Goal: Information Seeking & Learning: Learn about a topic

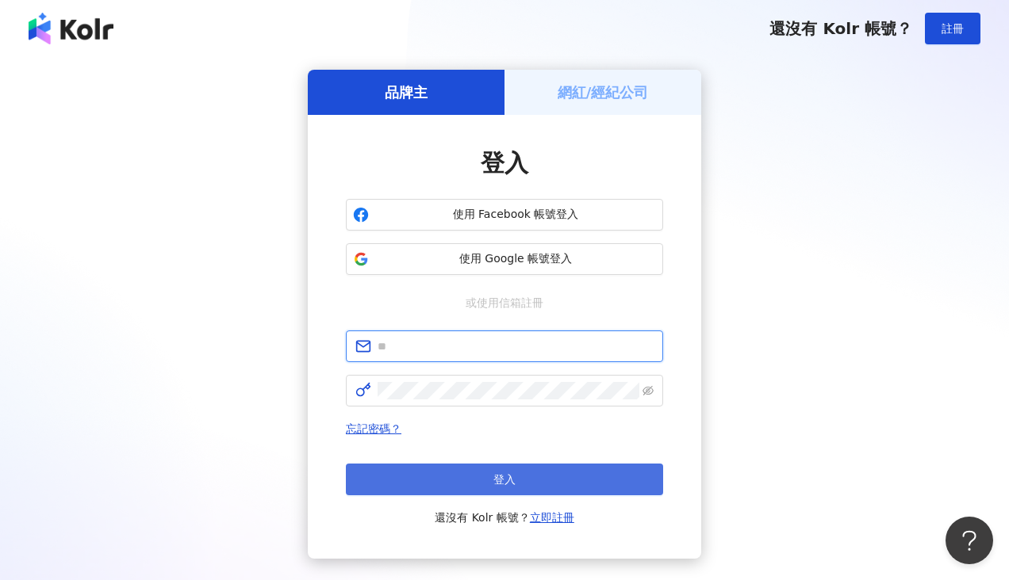
type input "**********"
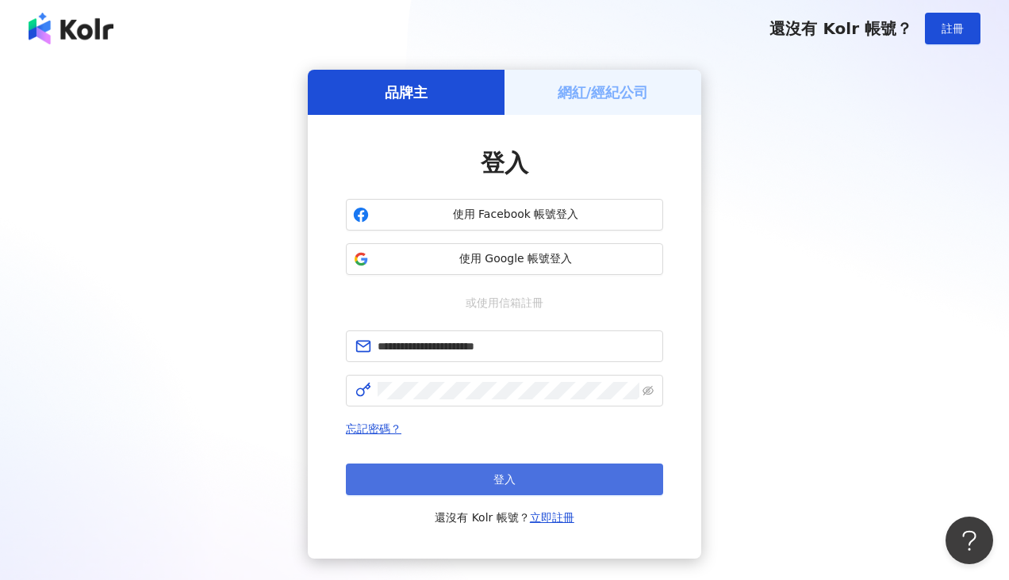
click at [483, 475] on button "登入" at bounding box center [504, 480] width 317 height 32
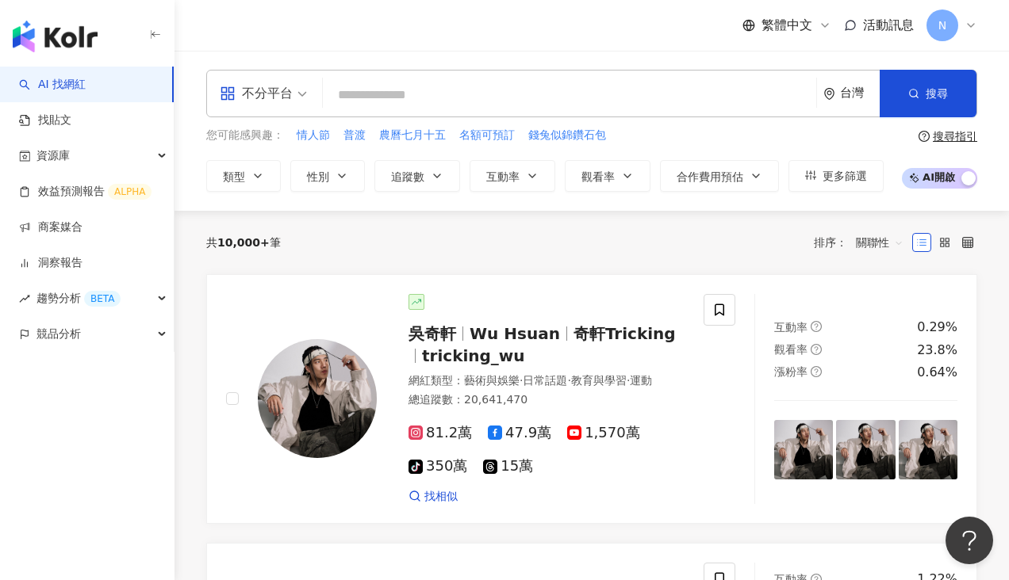
click at [359, 94] on input "search" at bounding box center [569, 95] width 480 height 30
paste input "**********"
type input "**********"
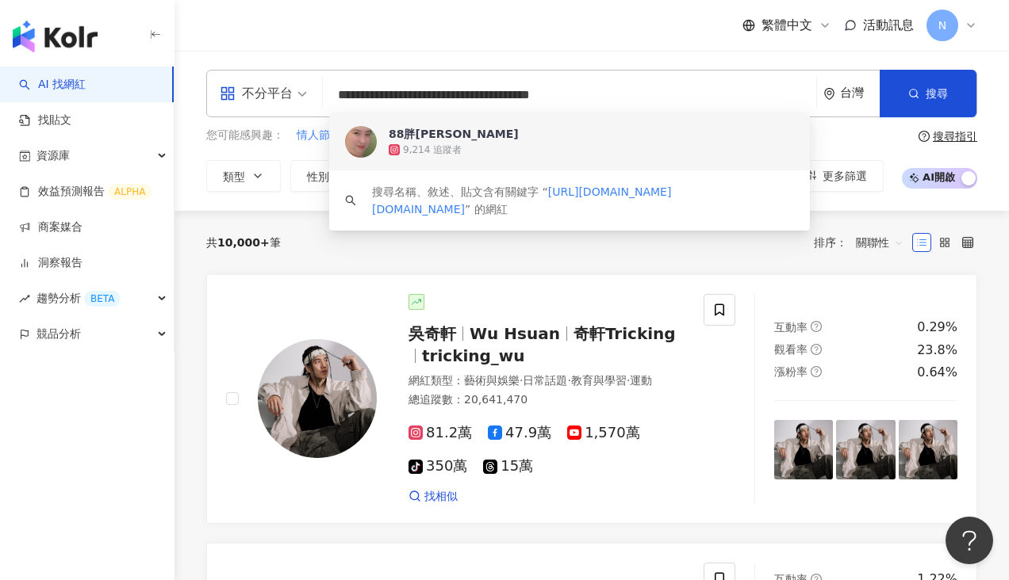
click at [363, 140] on img at bounding box center [361, 142] width 32 height 32
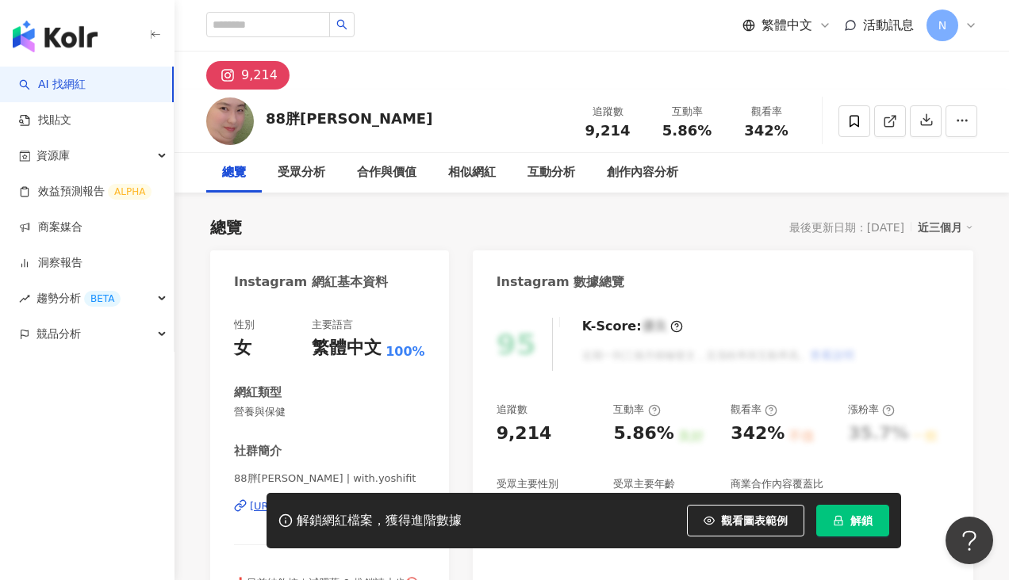
click at [874, 523] on button "解鎖" at bounding box center [852, 521] width 73 height 32
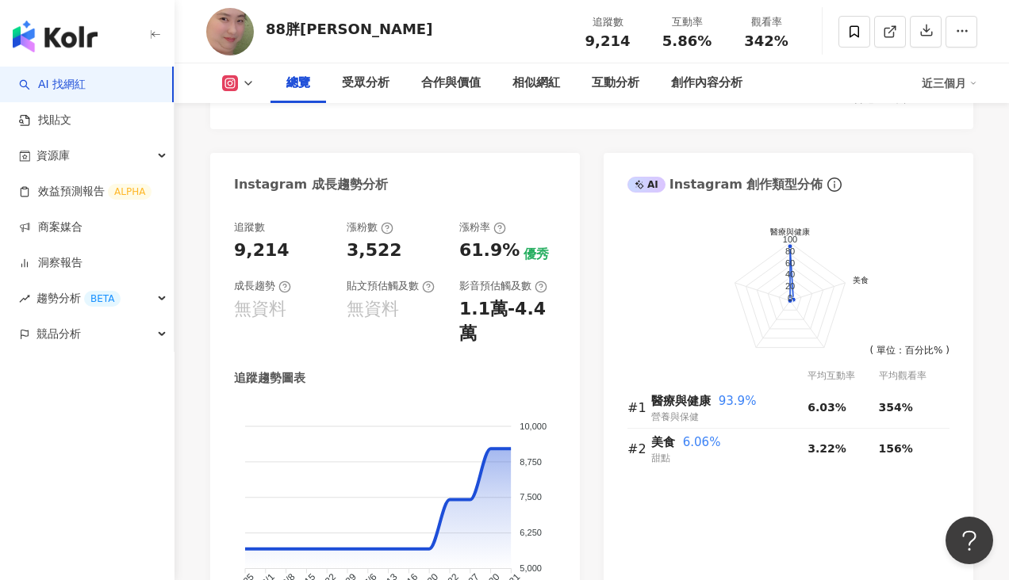
scroll to position [875, 0]
drag, startPoint x: 467, startPoint y: 297, endPoint x: 547, endPoint y: 303, distance: 80.3
click at [547, 303] on div "1.1萬-4.4萬" at bounding box center [507, 321] width 97 height 49
click at [544, 308] on div "追蹤數 9,214 漲粉數 3,522 漲粉率 61.9% 優秀 成長趨勢 無資料 貼文預估觸及數 無資料 影音預估觸及數 1.1萬-4.4萬 追蹤趨勢圖表 …" at bounding box center [395, 424] width 322 height 408
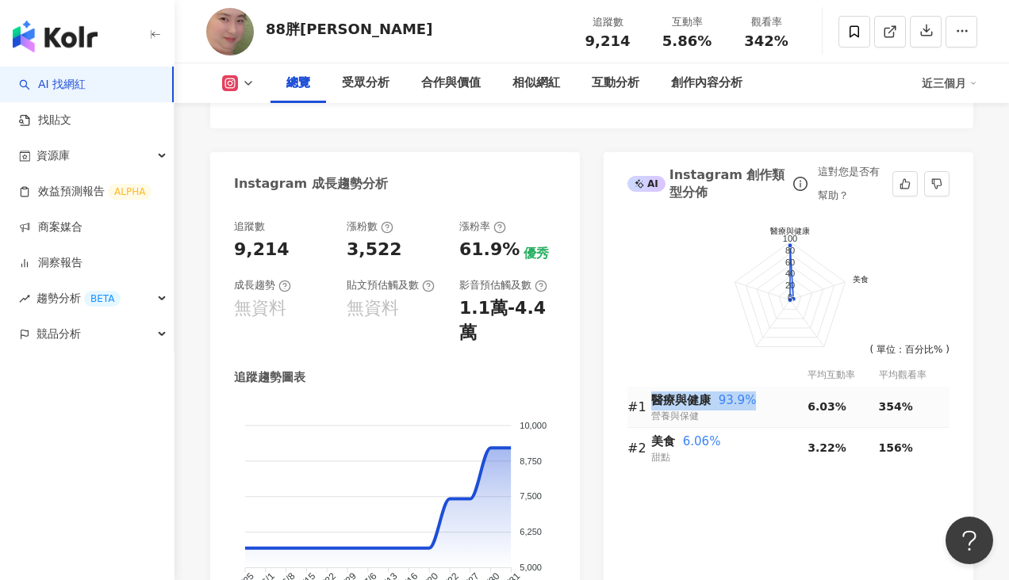
drag, startPoint x: 656, startPoint y: 393, endPoint x: 754, endPoint y: 390, distance: 98.4
click at [754, 392] on div "醫療與健康 93.9%" at bounding box center [729, 401] width 156 height 19
click at [692, 454] on div "前往申請試用方案解鎖 ( 立即註冊 ) 醫療與健康 美食 100 80 60 40 20 0 ( 單位：百分比% ) 平均互動率 平均觀看率 #1 醫療與健康…" at bounding box center [787, 428] width 369 height 448
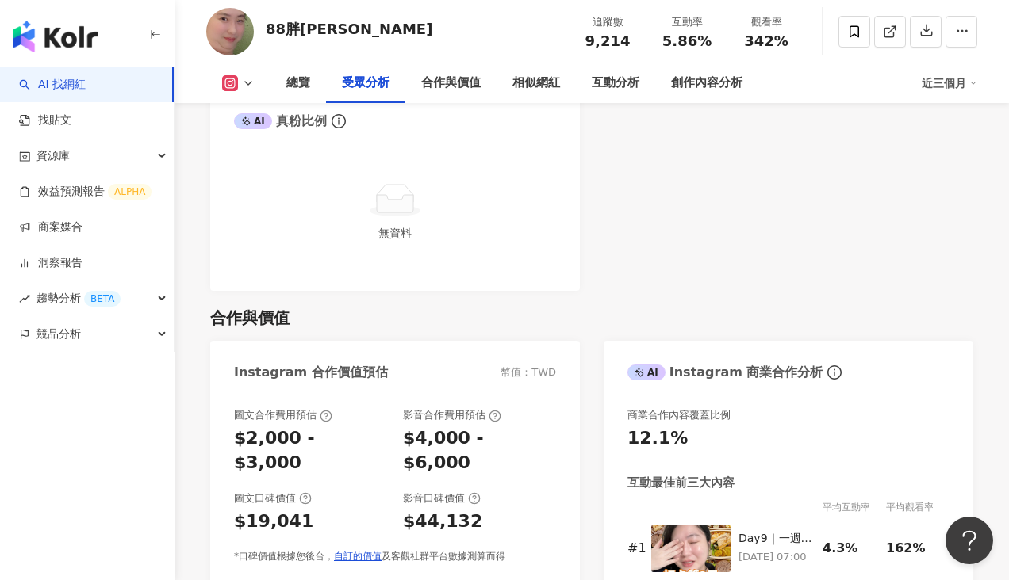
scroll to position [2012, 0]
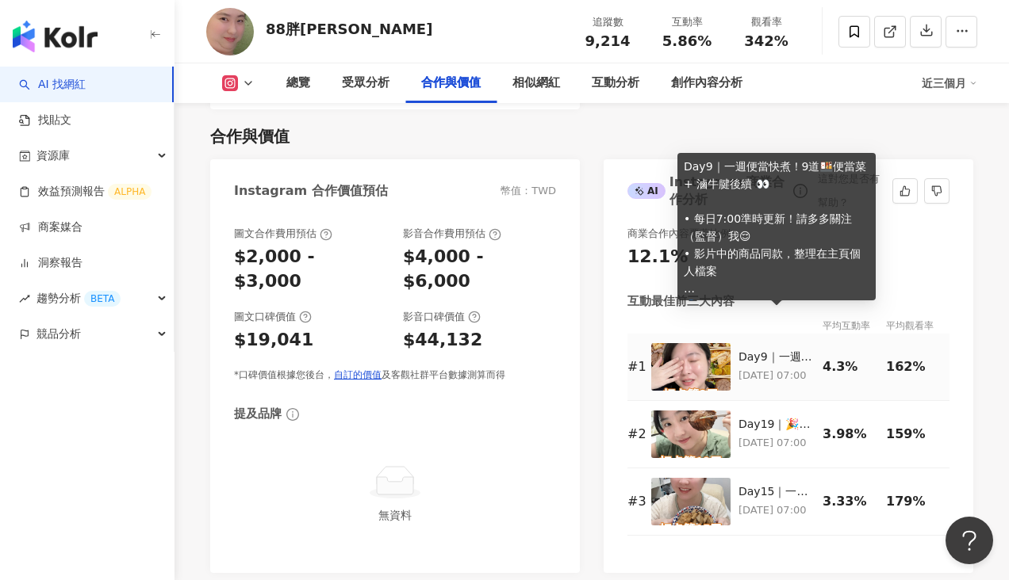
click at [767, 350] on div "Day9｜一週便當快煮！9道🍱便當菜 + 滷牛腱後續 👀 • 每日7:00準時更新！請多多關注（監督）我😌 • 影片中的商品同款，整理在主頁個人檔案 🌀每天實…" at bounding box center [776, 358] width 76 height 16
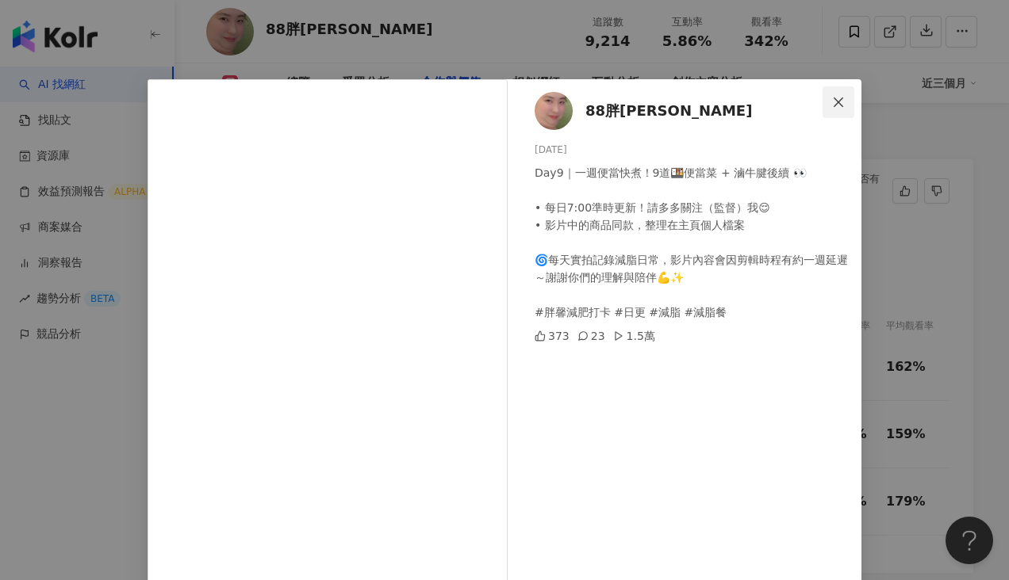
click at [843, 98] on icon "close" at bounding box center [838, 102] width 13 height 13
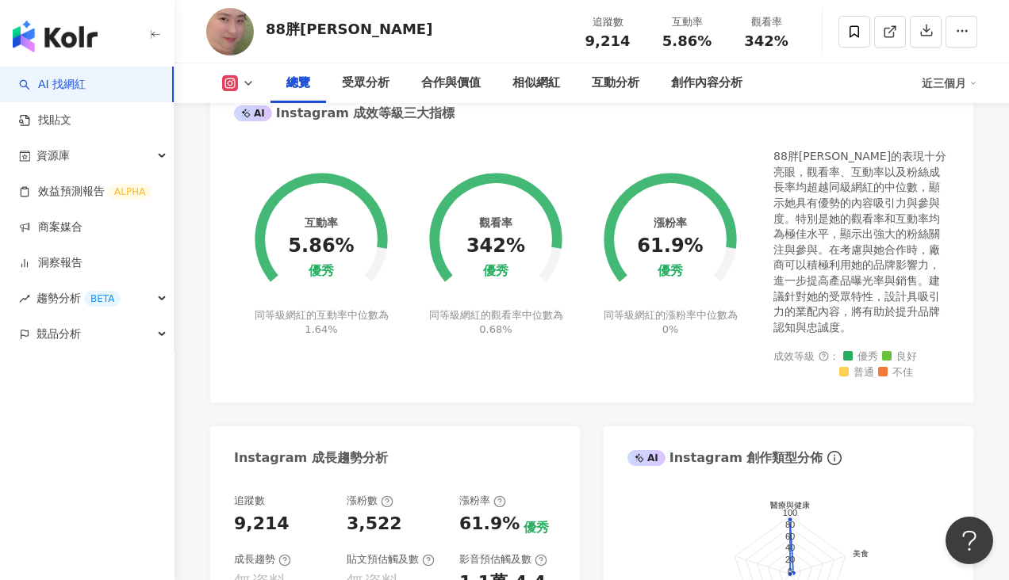
scroll to position [392, 0]
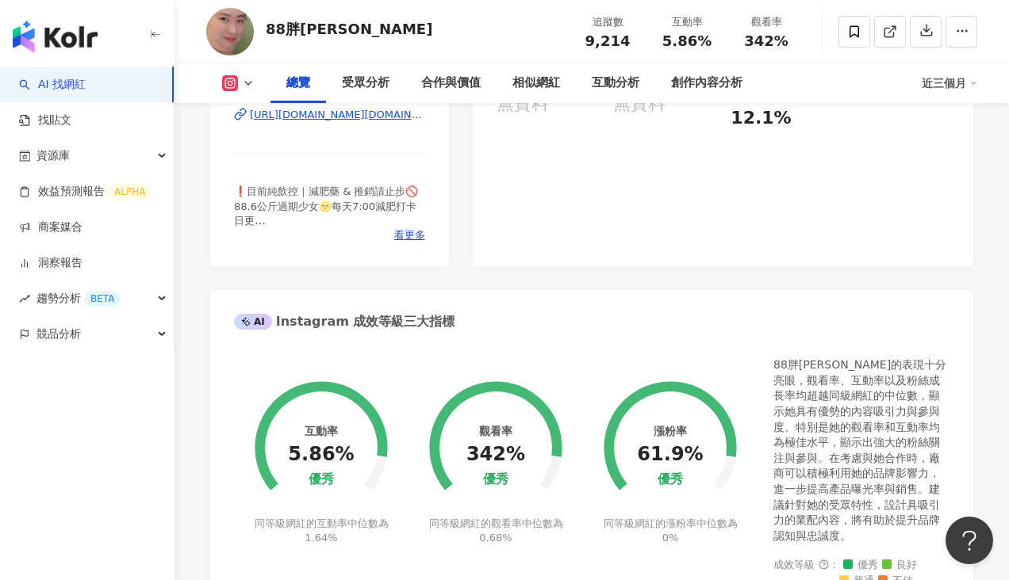
click at [303, 82] on div "總覽" at bounding box center [298, 83] width 24 height 19
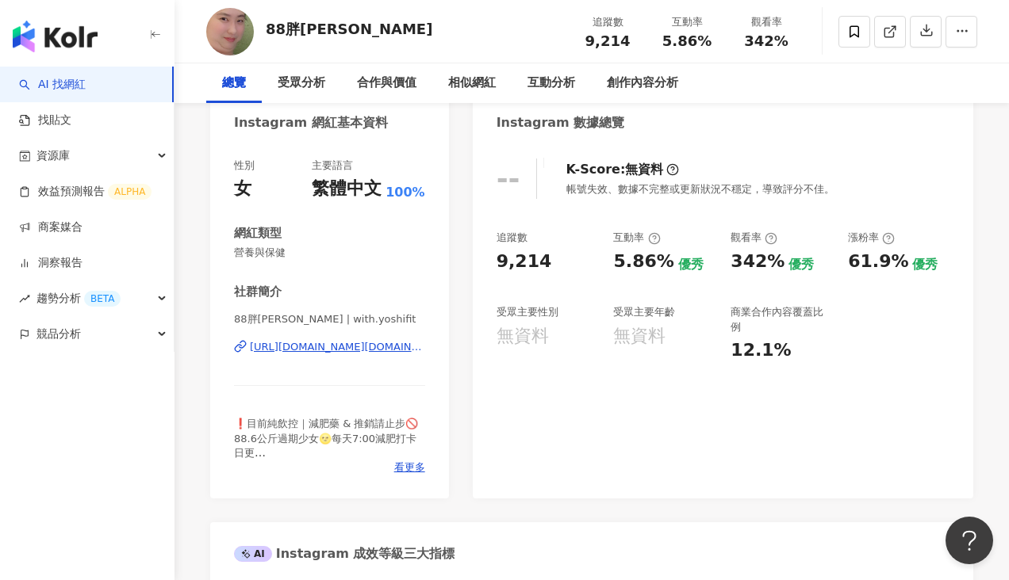
scroll to position [0, 0]
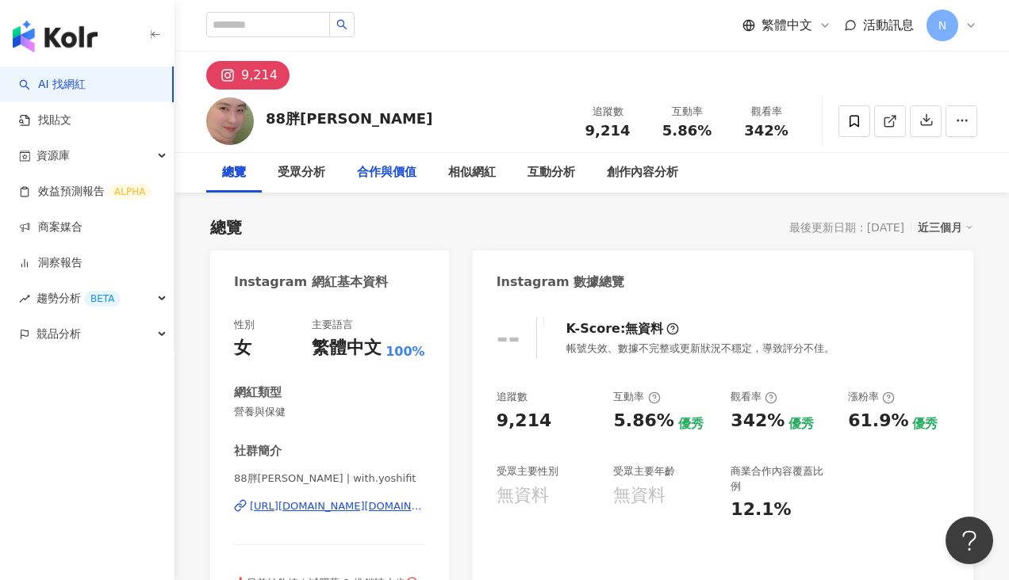
click at [404, 179] on div "合作與價值" at bounding box center [386, 172] width 59 height 19
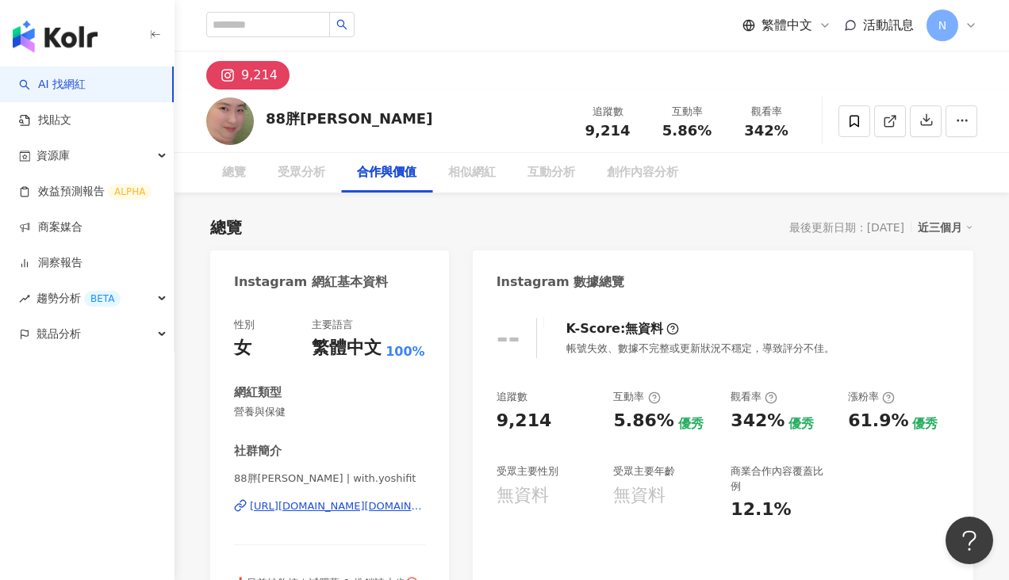
scroll to position [1979, 0]
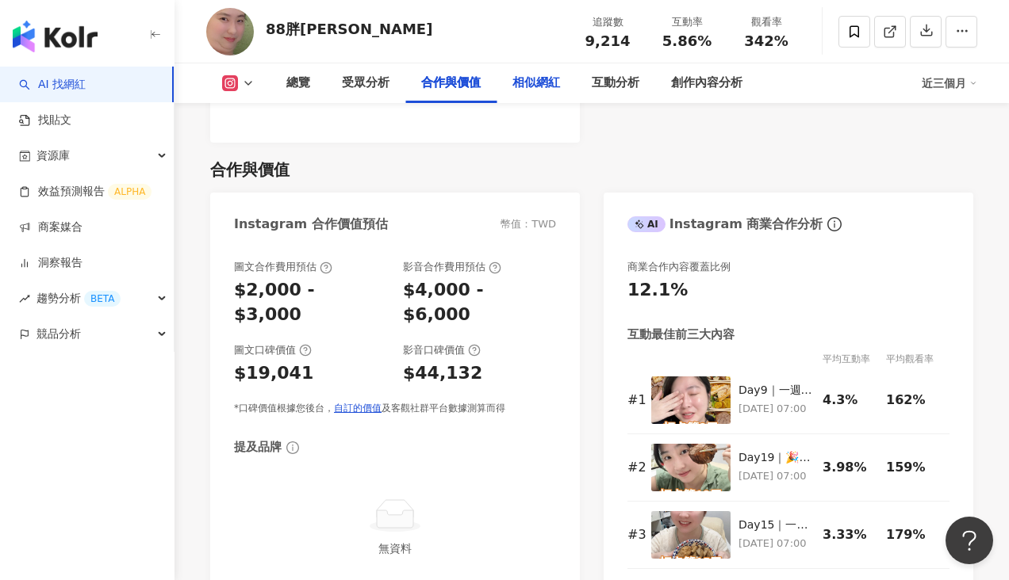
click at [535, 85] on div "相似網紅" at bounding box center [536, 83] width 48 height 19
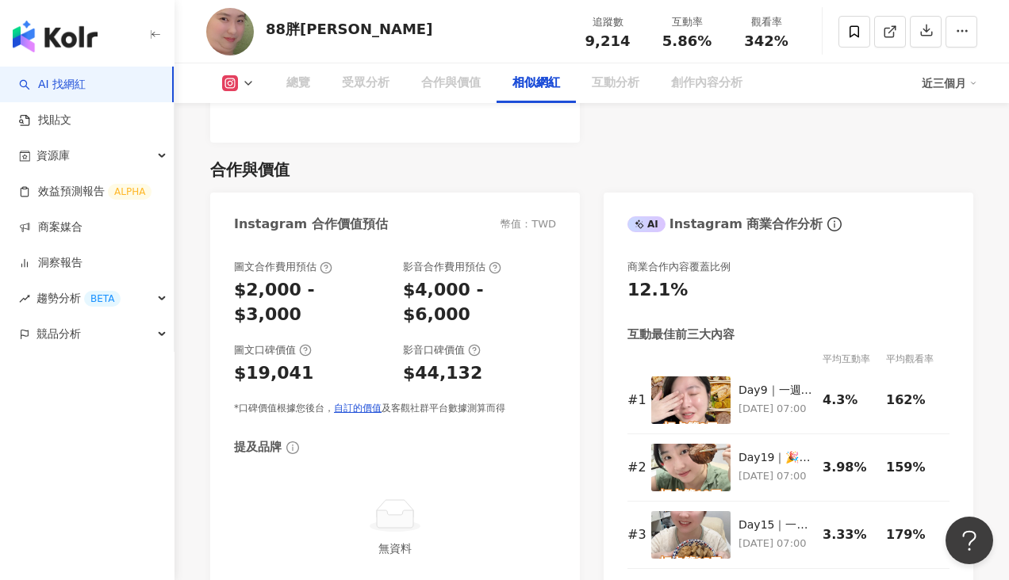
scroll to position [2429, 0]
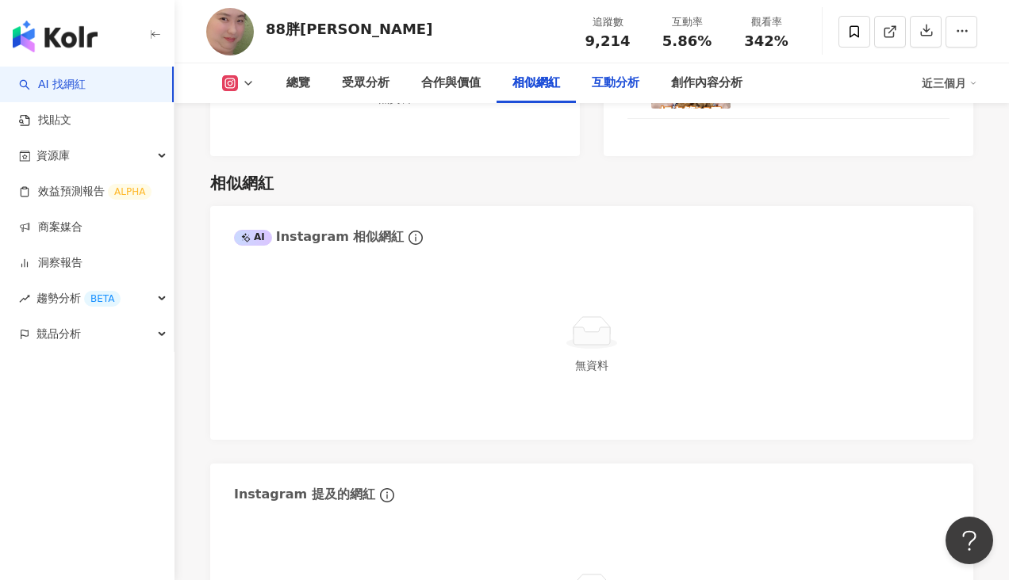
click at [624, 91] on div "互動分析" at bounding box center [615, 83] width 48 height 19
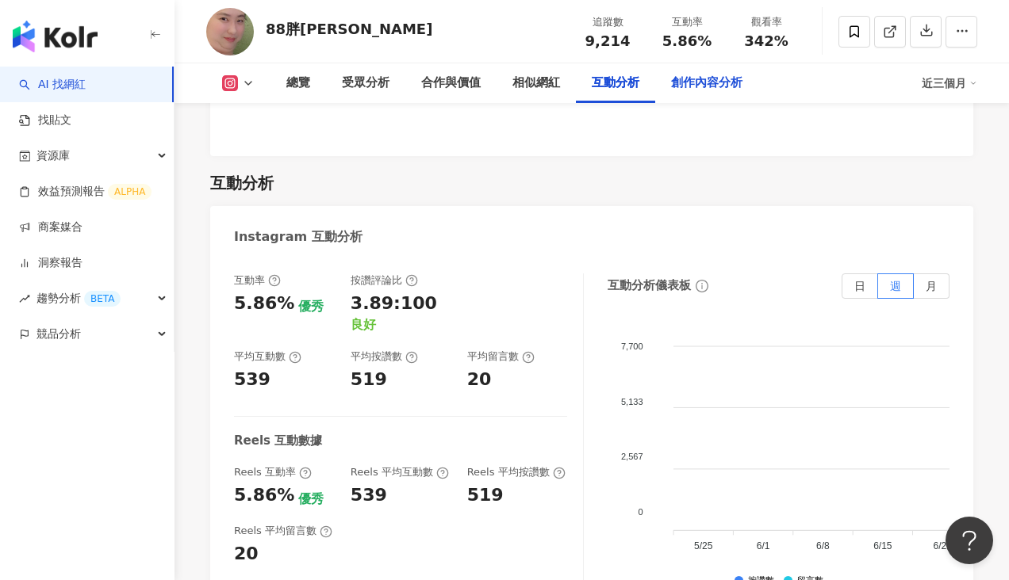
click at [702, 94] on div "創作內容分析" at bounding box center [706, 83] width 103 height 40
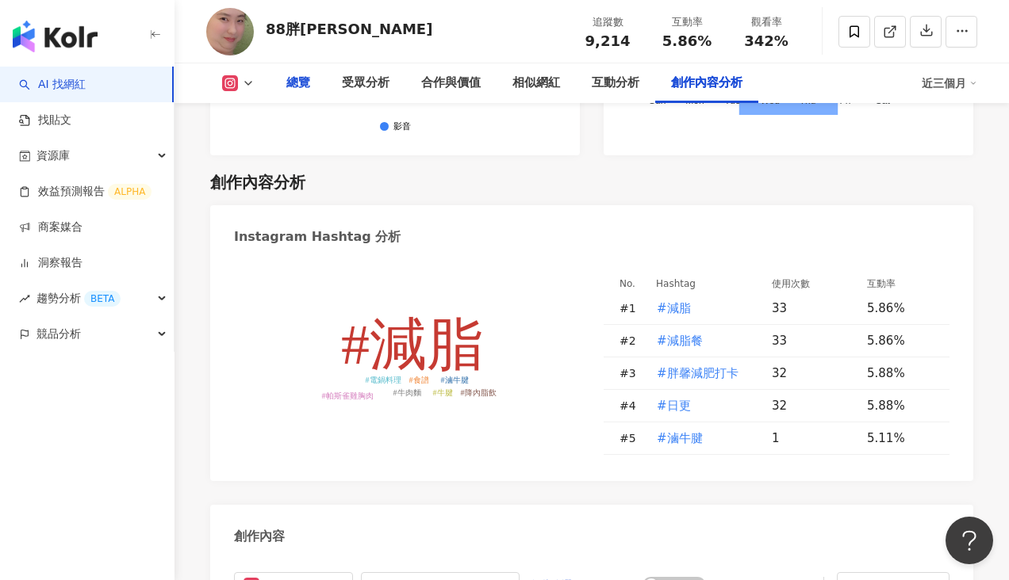
click at [303, 85] on div "總覽" at bounding box center [298, 83] width 24 height 19
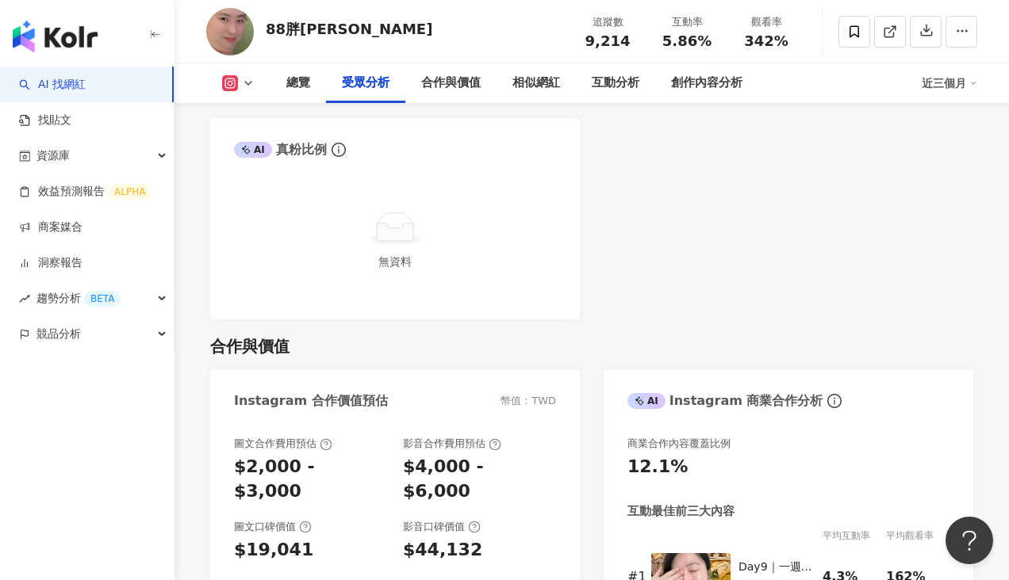
scroll to position [1729, 0]
